Goal: Use online tool/utility: Utilize a website feature to perform a specific function

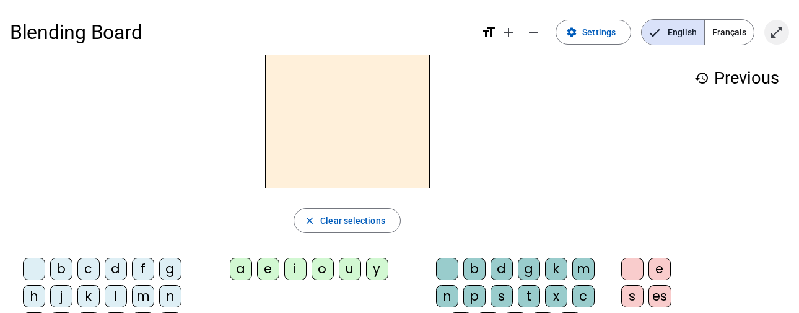
click at [778, 39] on mat-icon "open_in_full" at bounding box center [776, 32] width 15 height 15
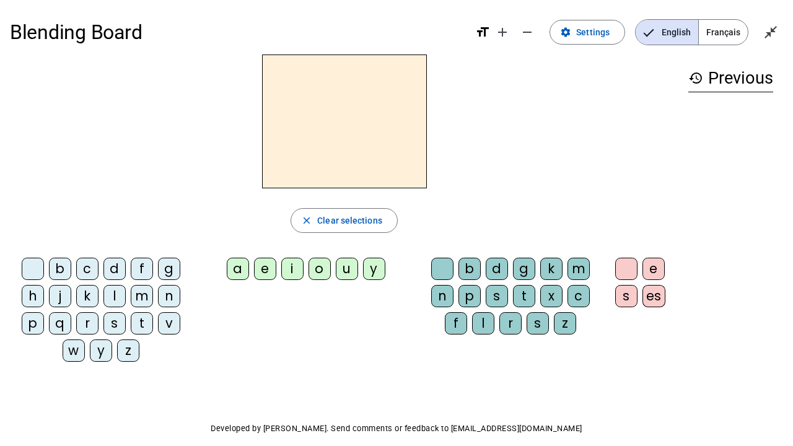
click at [118, 312] on div "s" at bounding box center [114, 323] width 22 height 22
click at [351, 268] on div "u" at bounding box center [347, 269] width 22 height 22
click at [55, 269] on div "b" at bounding box center [60, 269] width 22 height 22
click at [110, 291] on div "l" at bounding box center [114, 296] width 22 height 22
click at [112, 269] on div "d" at bounding box center [114, 269] width 22 height 22
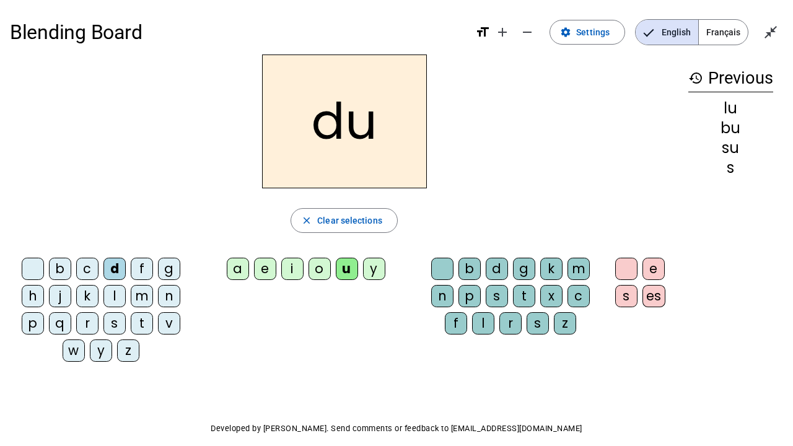
click at [149, 312] on div "t" at bounding box center [142, 323] width 22 height 22
click at [235, 259] on div "a" at bounding box center [238, 269] width 22 height 22
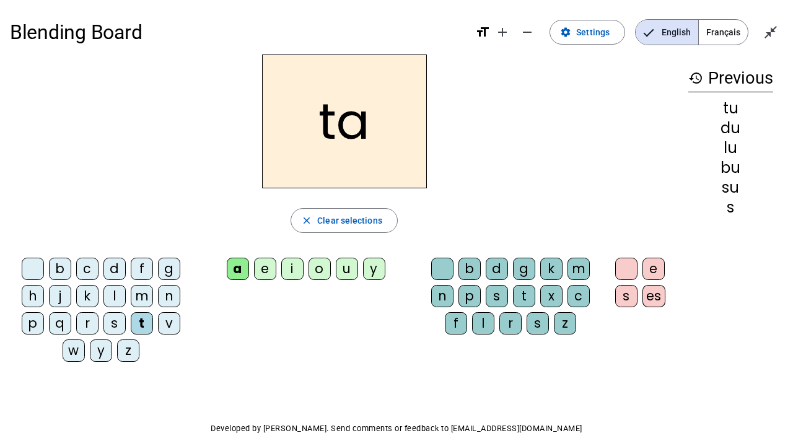
click at [110, 312] on div "s" at bounding box center [114, 323] width 22 height 22
click at [134, 298] on div "m" at bounding box center [142, 296] width 22 height 22
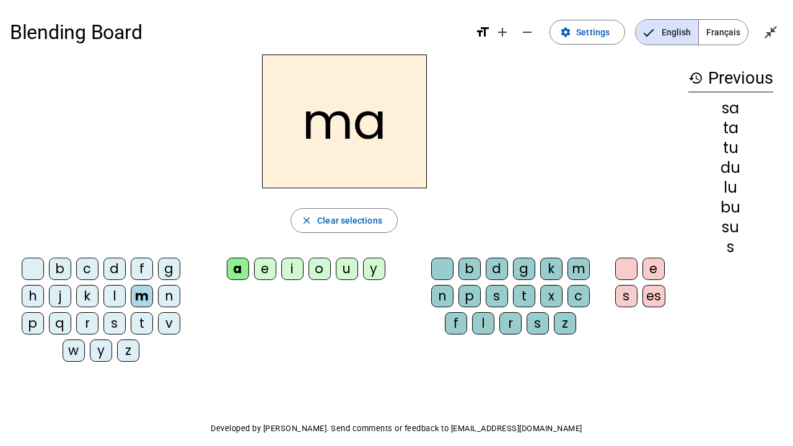
click at [110, 297] on div "l" at bounding box center [114, 296] width 22 height 22
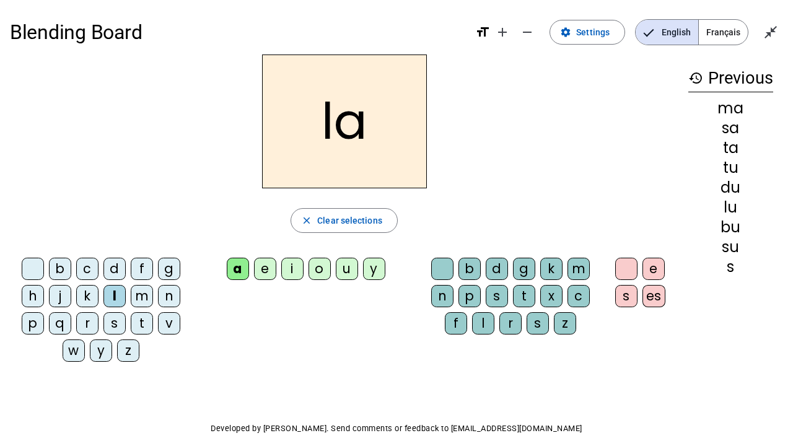
click at [268, 273] on div "e" at bounding box center [265, 269] width 22 height 22
click at [120, 312] on div "s" at bounding box center [114, 323] width 22 height 22
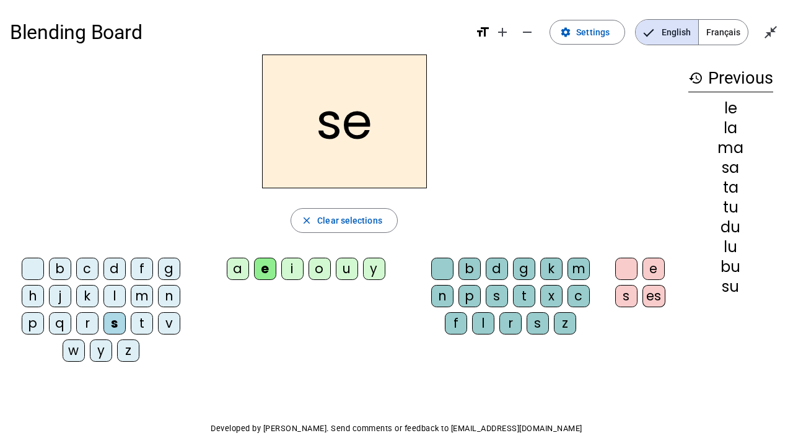
click at [289, 275] on div "i" at bounding box center [292, 269] width 22 height 22
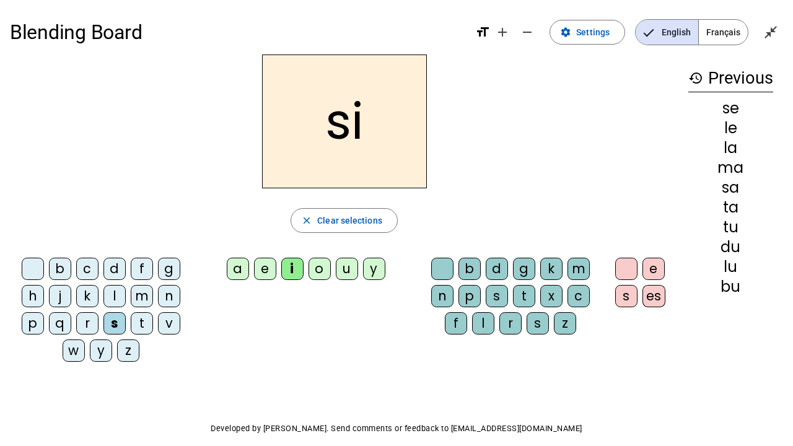
click at [164, 297] on div "n" at bounding box center [169, 296] width 22 height 22
click at [114, 294] on div "l" at bounding box center [114, 296] width 22 height 22
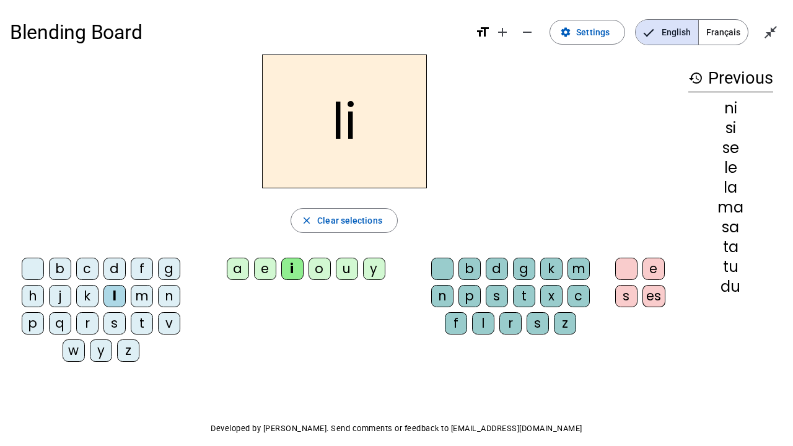
click at [520, 298] on div "t" at bounding box center [524, 296] width 22 height 22
